Goal: Task Accomplishment & Management: Manage account settings

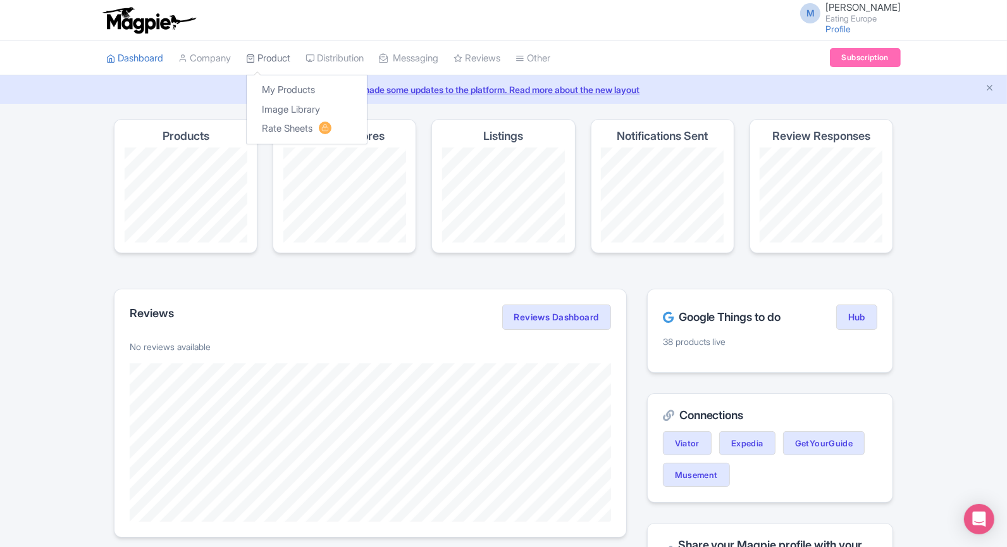
click at [276, 63] on link "Product" at bounding box center [268, 58] width 44 height 35
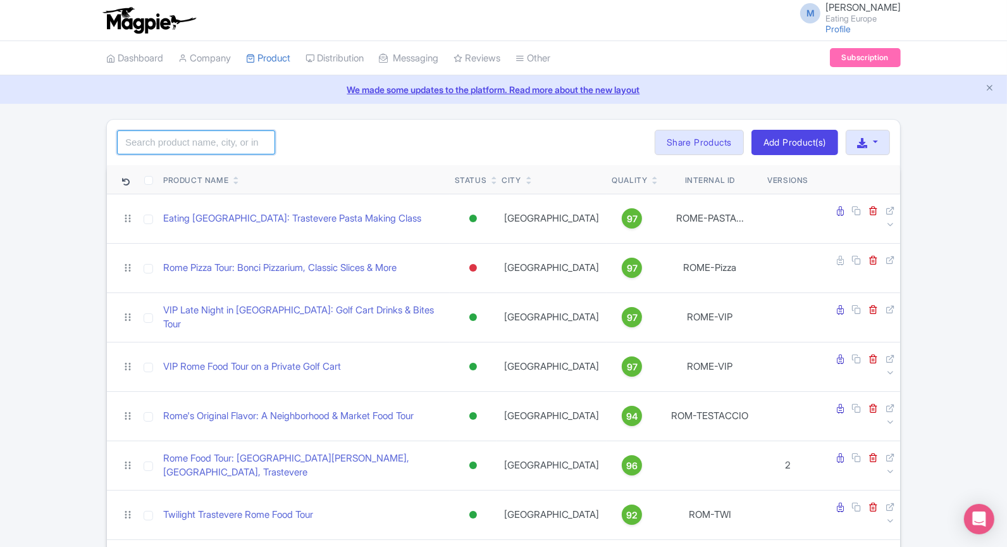
click at [213, 139] on input "search" at bounding box center [196, 142] width 158 height 24
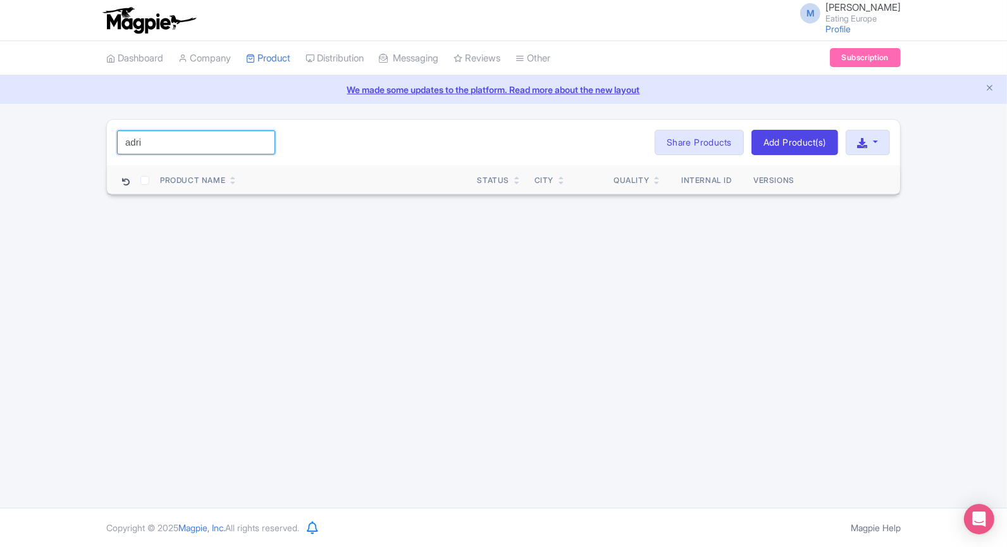
drag, startPoint x: 163, startPoint y: 140, endPoint x: 61, endPoint y: 142, distance: 101.9
click at [61, 142] on div "adri Search Bulk Actions Delete Add to Collection Share Products Add to Collect…" at bounding box center [503, 157] width 1007 height 76
type input "a"
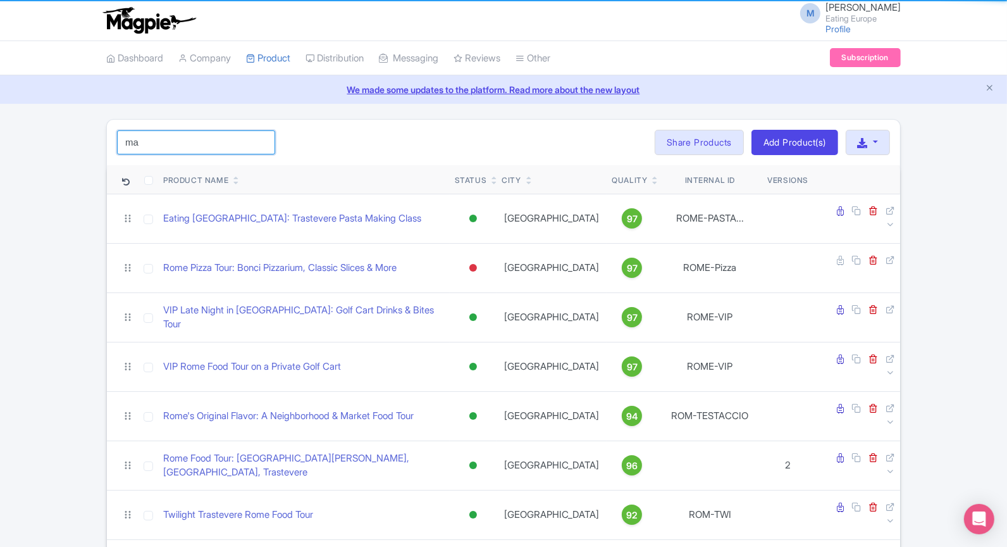
type input "madrid"
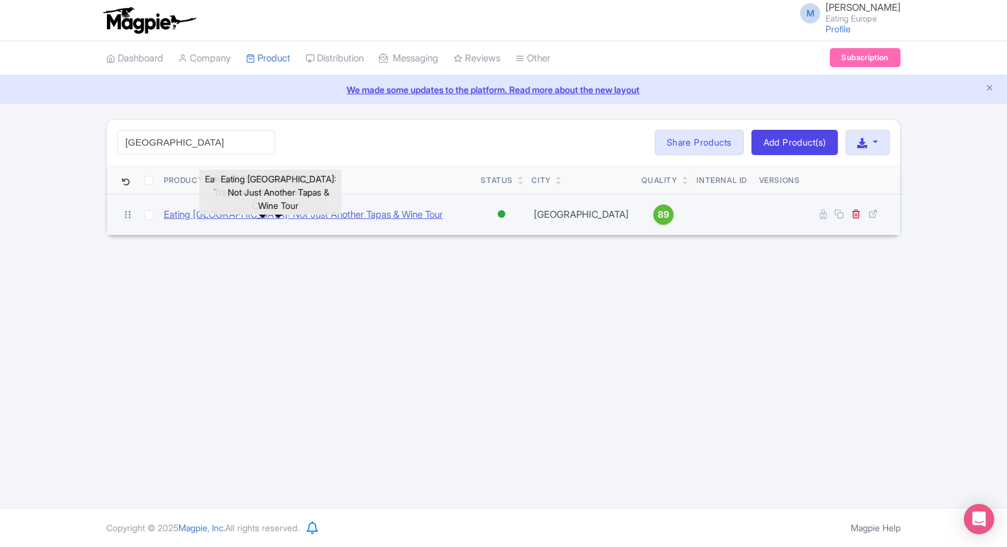
click at [273, 214] on link "Eating [GEOGRAPHIC_DATA]: Not Just Another Tapas & Wine Tour" at bounding box center [303, 214] width 279 height 15
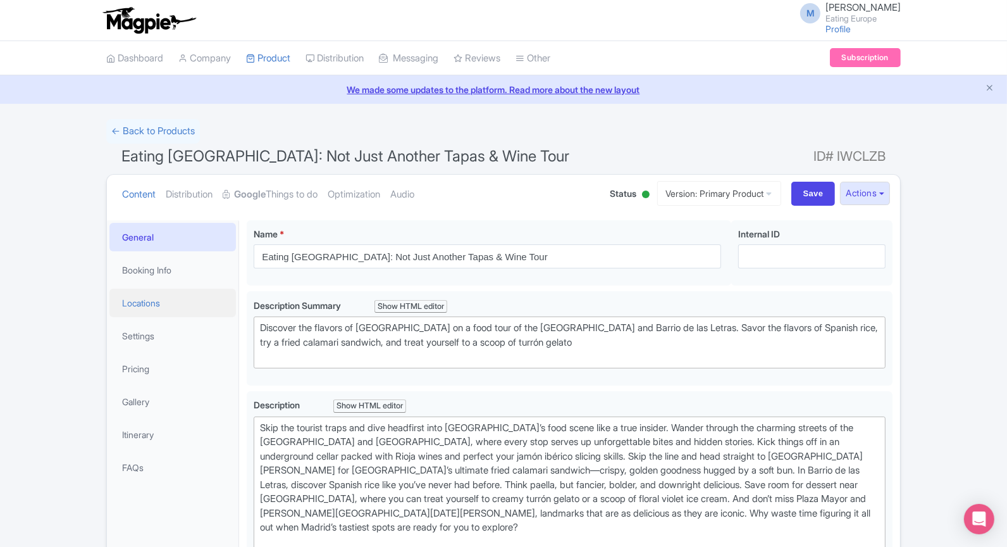
click at [127, 302] on link "Locations" at bounding box center [172, 302] width 127 height 28
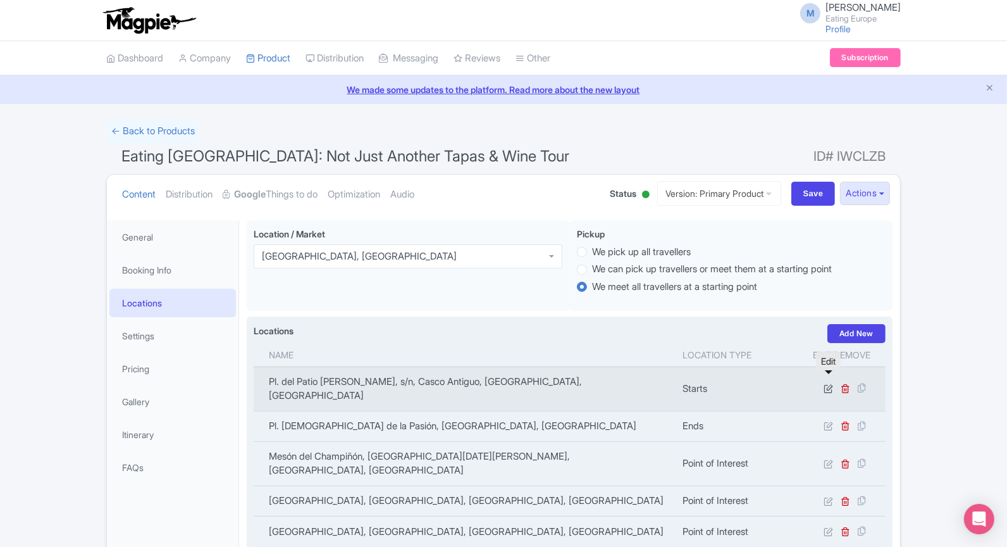
click at [833, 382] on link at bounding box center [830, 388] width 12 height 12
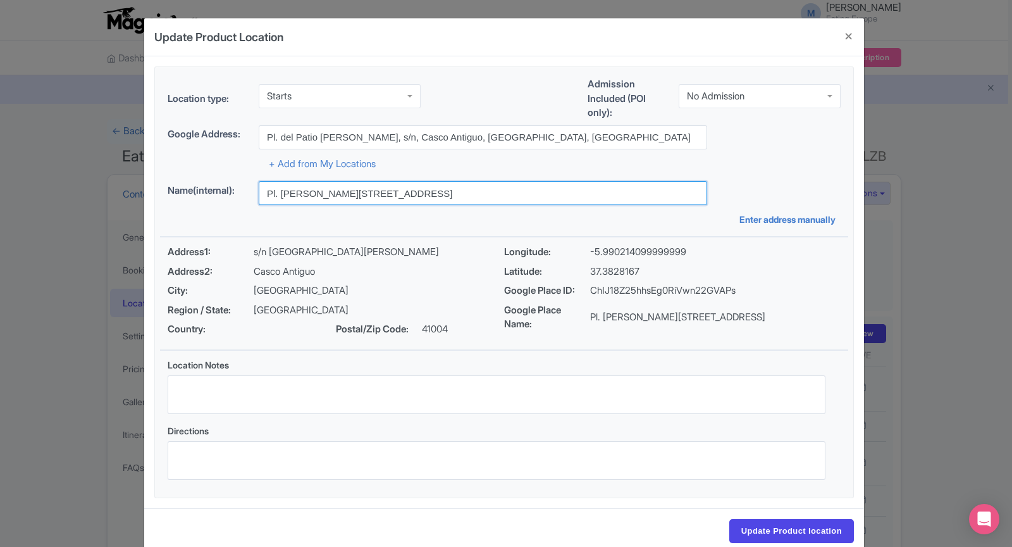
drag, startPoint x: 486, startPoint y: 191, endPoint x: 256, endPoint y: 189, distance: 230.3
click at [256, 189] on div "Name(internal): Pl. de Ramales, 1, Centro, 28013 Madrid, Spain" at bounding box center [504, 193] width 673 height 24
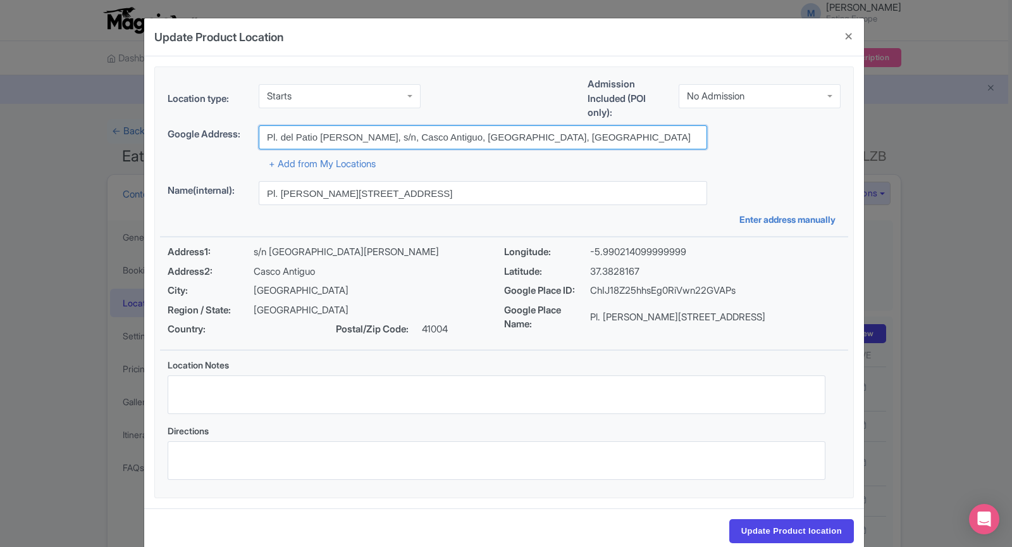
click at [583, 137] on input "Pl. del Patio de Banderas, s/n, Casco Antiguo, 41004 Sevilla, Spain" at bounding box center [483, 137] width 449 height 24
drag, startPoint x: 582, startPoint y: 139, endPoint x: 255, endPoint y: 137, distance: 327.1
click at [255, 137] on div "Google Address: Pl. del Patio de Banderas, s/n, Casco Antiguo, 41004 Sevilla, S…" at bounding box center [504, 137] width 673 height 24
paste input "aza Ramales, 1"
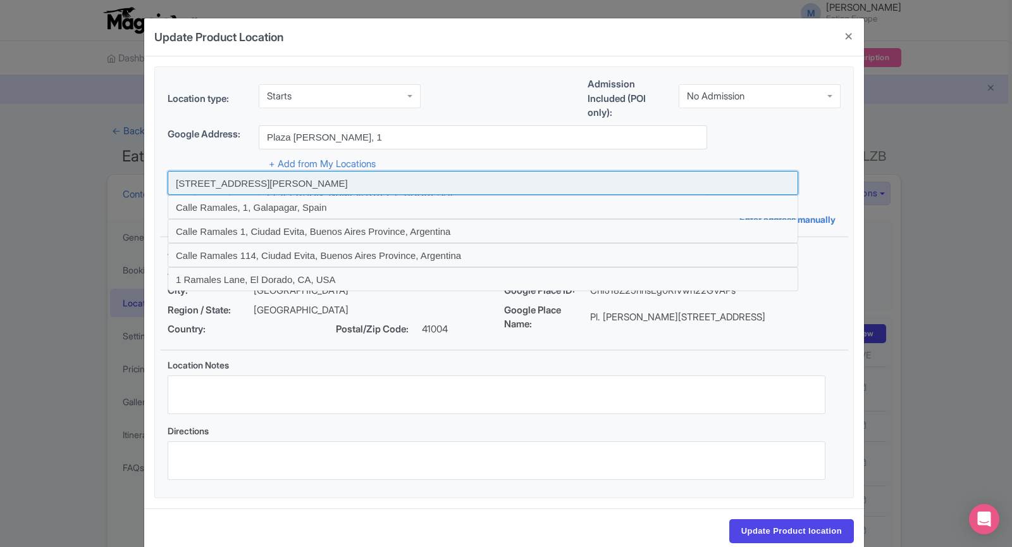
click at [330, 187] on input at bounding box center [483, 183] width 631 height 24
type input "[STREET_ADDRESS][PERSON_NAME]"
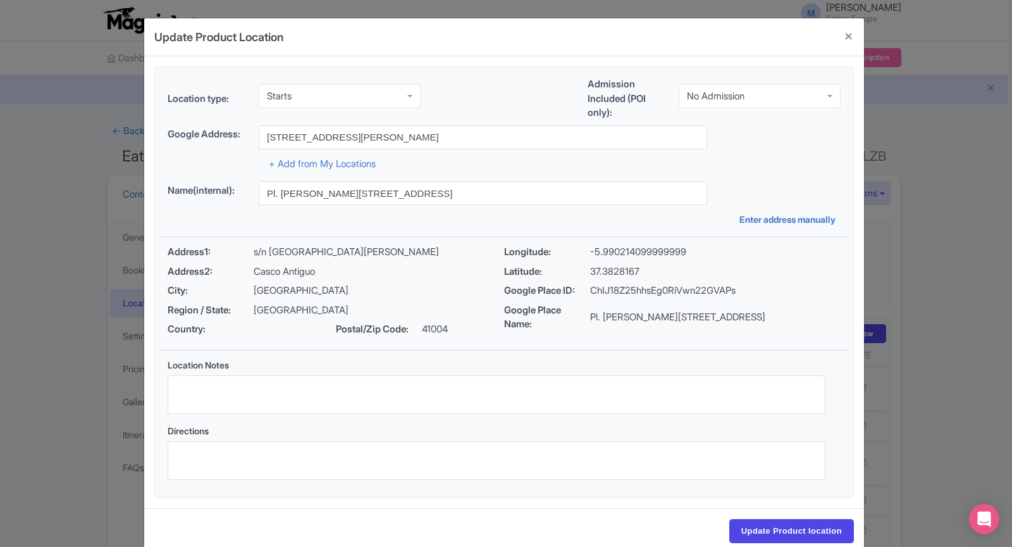
type input "[STREET_ADDRESS][PERSON_NAME]"
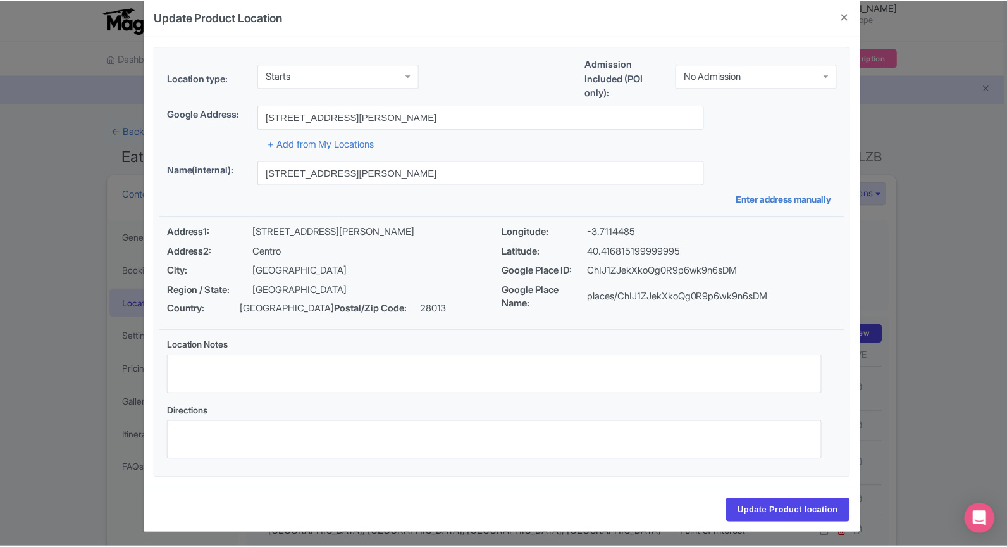
scroll to position [23, 0]
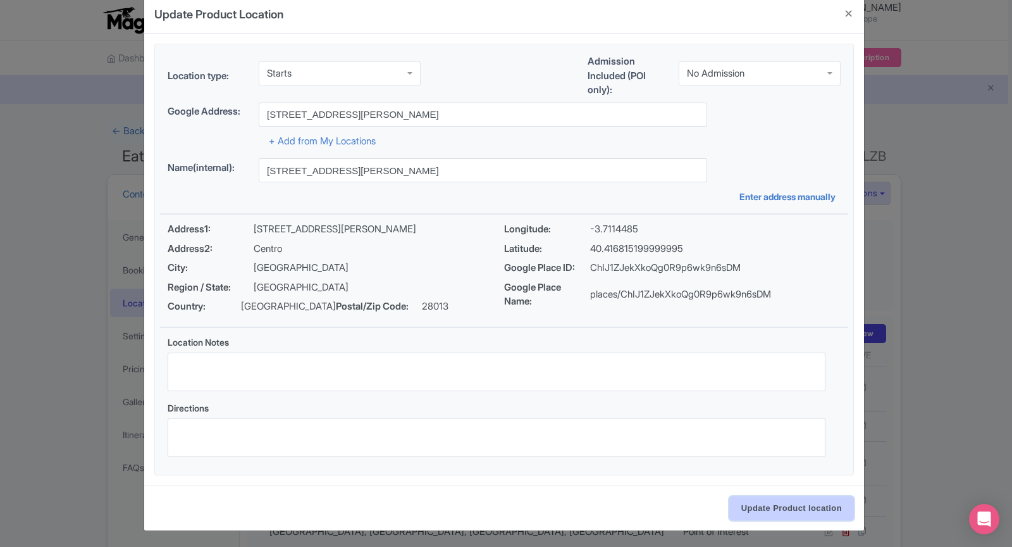
click at [764, 509] on input "Update Product location" at bounding box center [791, 508] width 125 height 24
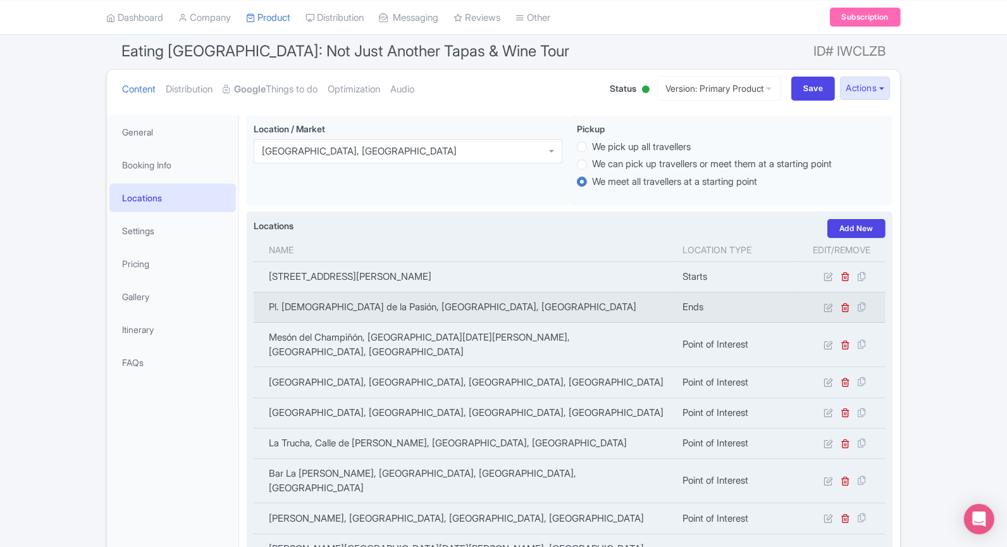
scroll to position [153, 0]
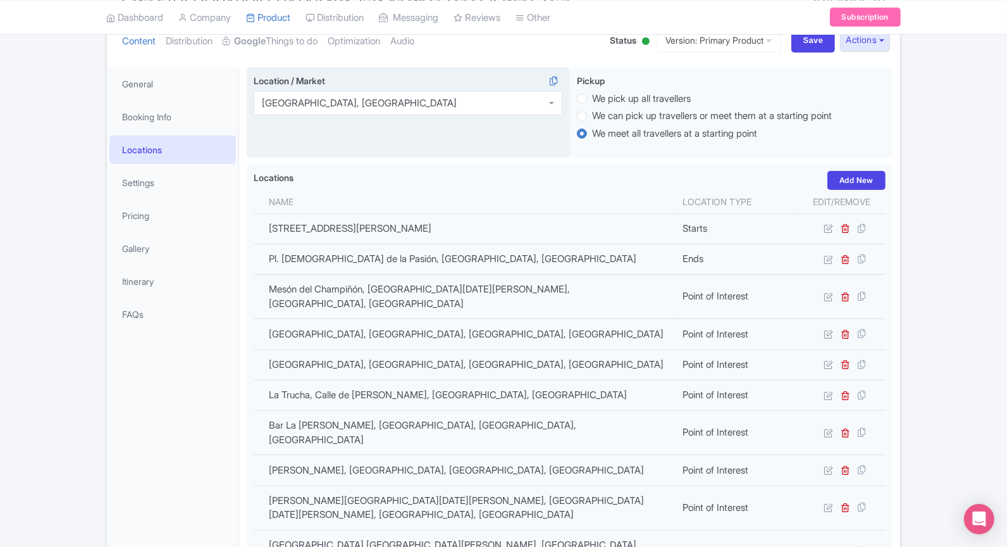
drag, startPoint x: 323, startPoint y: 232, endPoint x: 261, endPoint y: 144, distance: 107.6
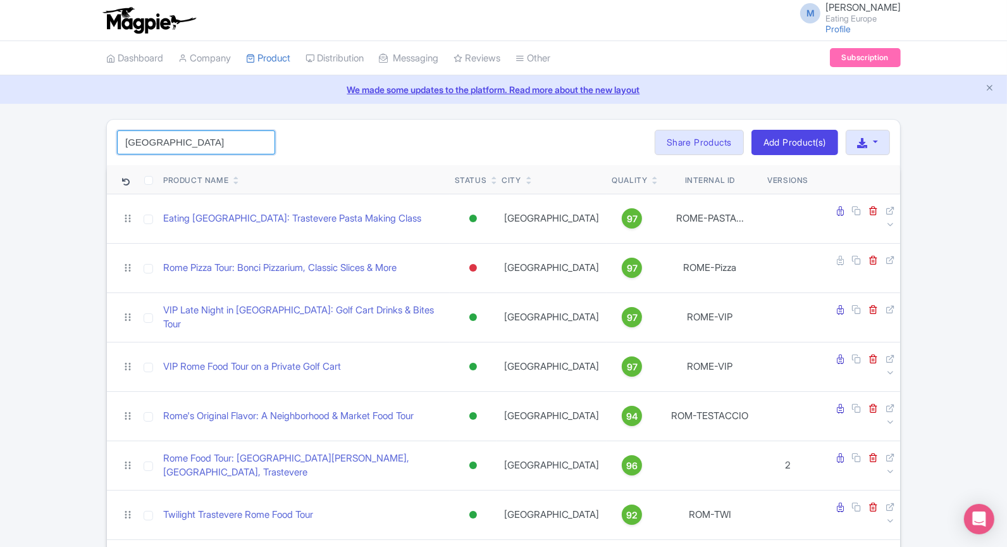
click at [232, 142] on input "madrid" at bounding box center [196, 142] width 158 height 24
click at [232, 144] on input "madrid" at bounding box center [196, 142] width 158 height 24
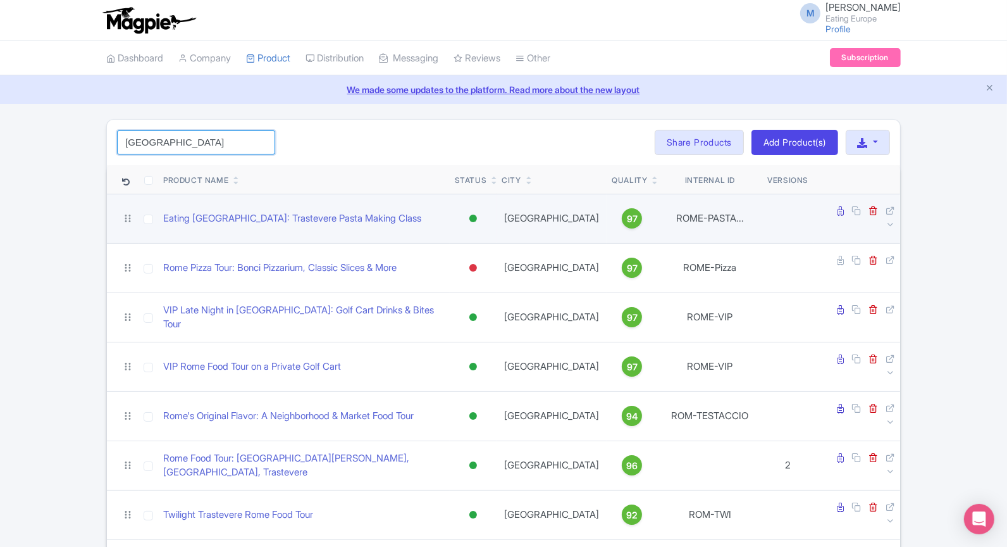
click button "Search" at bounding box center [0, 0] width 0 height 0
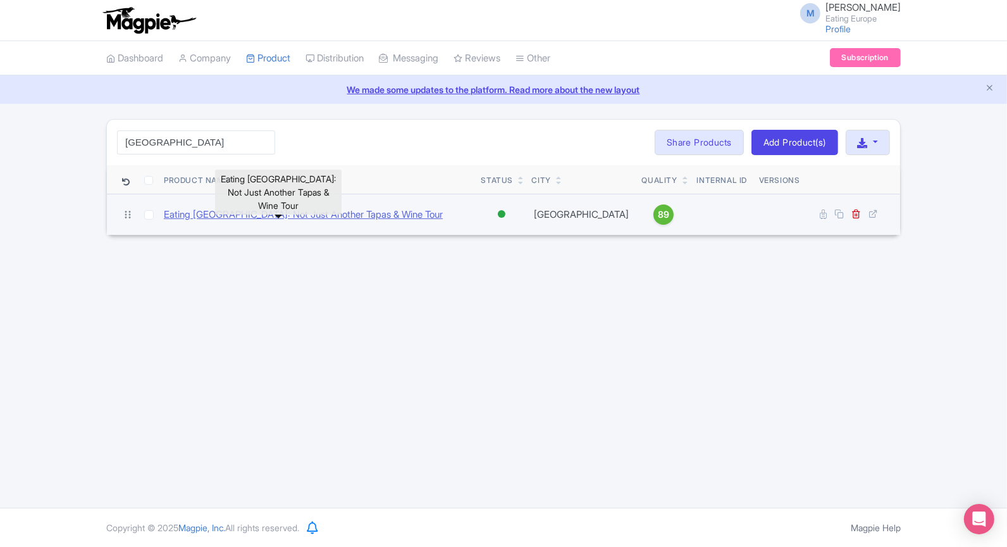
click at [331, 209] on link "Eating [GEOGRAPHIC_DATA]: Not Just Another Tapas & Wine Tour" at bounding box center [303, 214] width 279 height 15
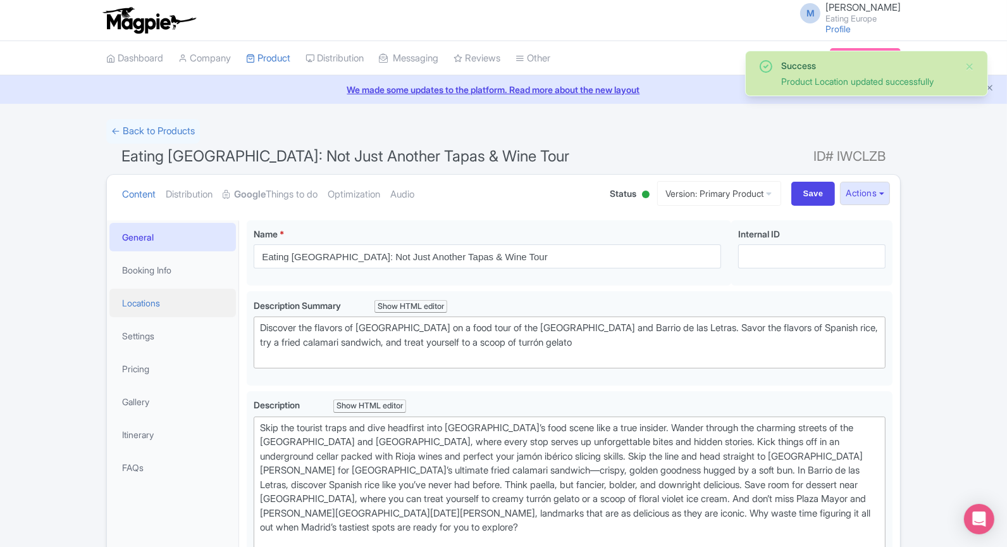
click at [180, 308] on link "Locations" at bounding box center [172, 302] width 127 height 28
